Goal: Find specific page/section: Find specific page/section

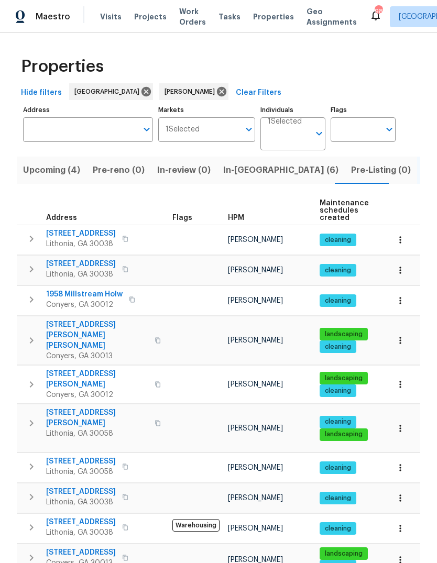
click at [54, 172] on span "Upcoming (4)" at bounding box center [51, 170] width 57 height 15
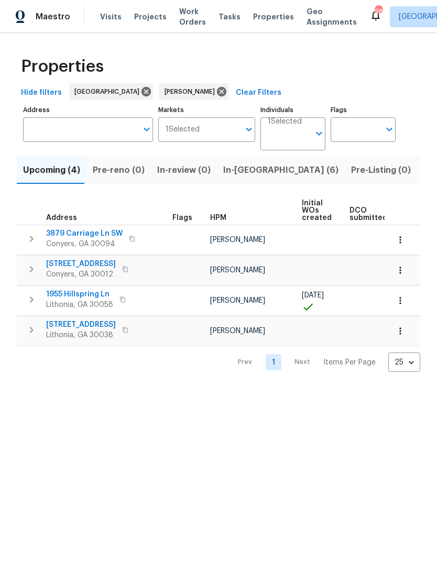
click at [103, 325] on span "7699 Wild Cherry Ln" at bounding box center [81, 324] width 70 height 10
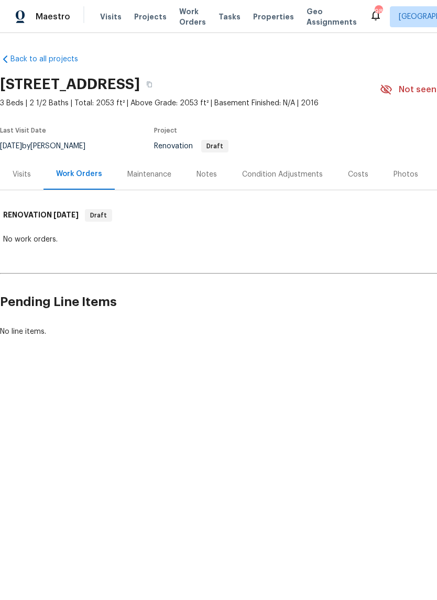
click at [209, 178] on div "Notes" at bounding box center [206, 174] width 20 height 10
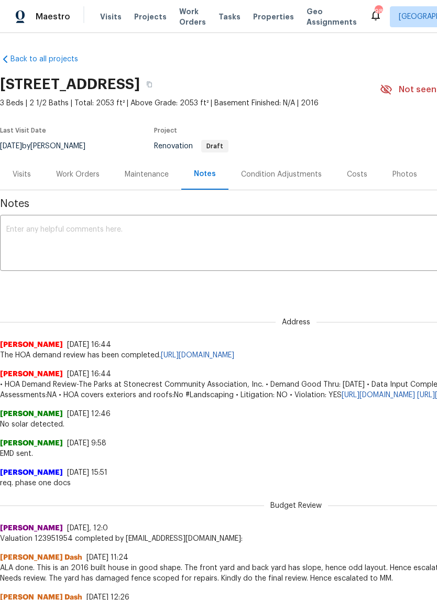
click at [358, 170] on div "Costs" at bounding box center [357, 174] width 20 height 10
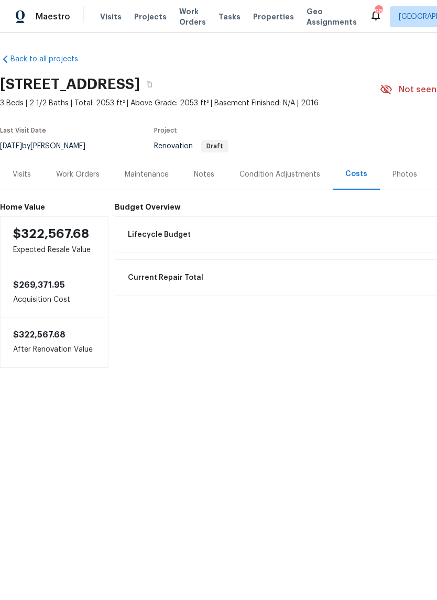
click at [207, 176] on div "Notes" at bounding box center [204, 174] width 20 height 10
